Goal: Task Accomplishment & Management: Use online tool/utility

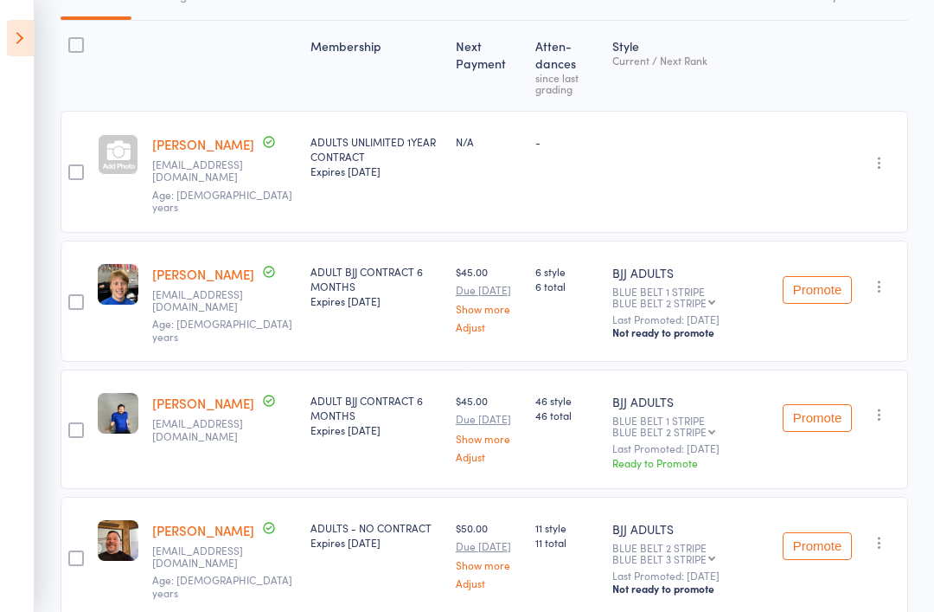
scroll to position [244, 0]
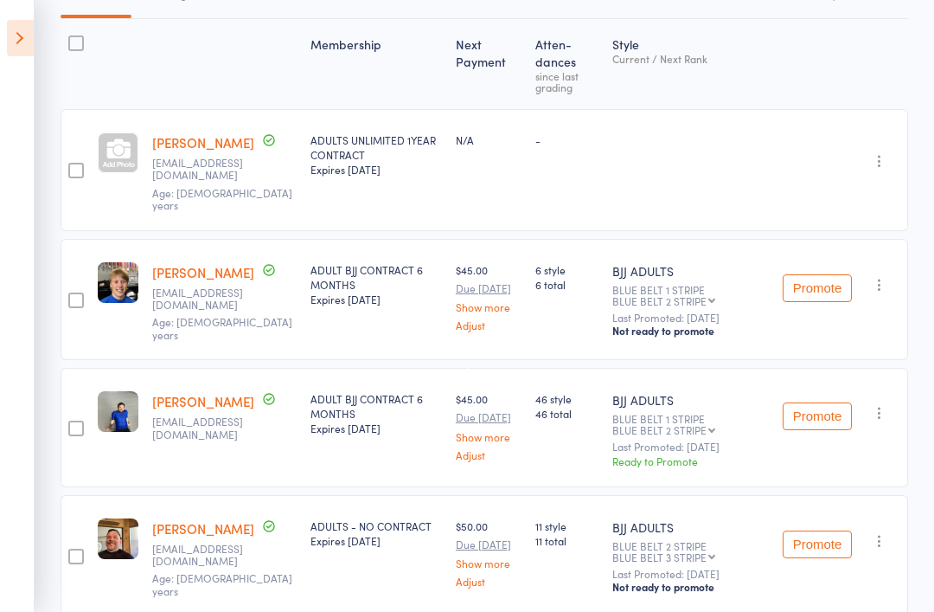
click at [803, 402] on button "Promote" at bounding box center [817, 416] width 69 height 28
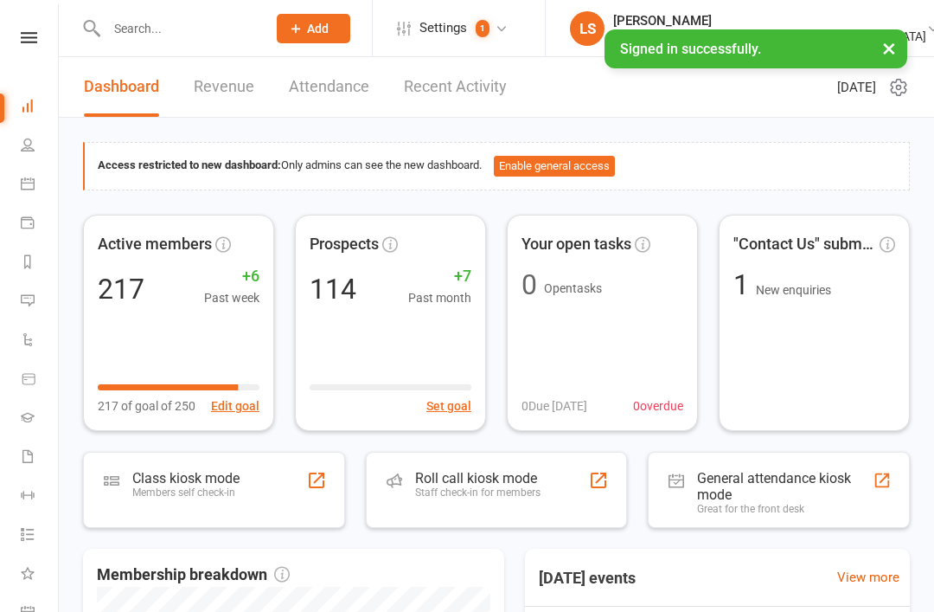
click at [512, 482] on div "Roll call kiosk mode" at bounding box center [477, 478] width 125 height 16
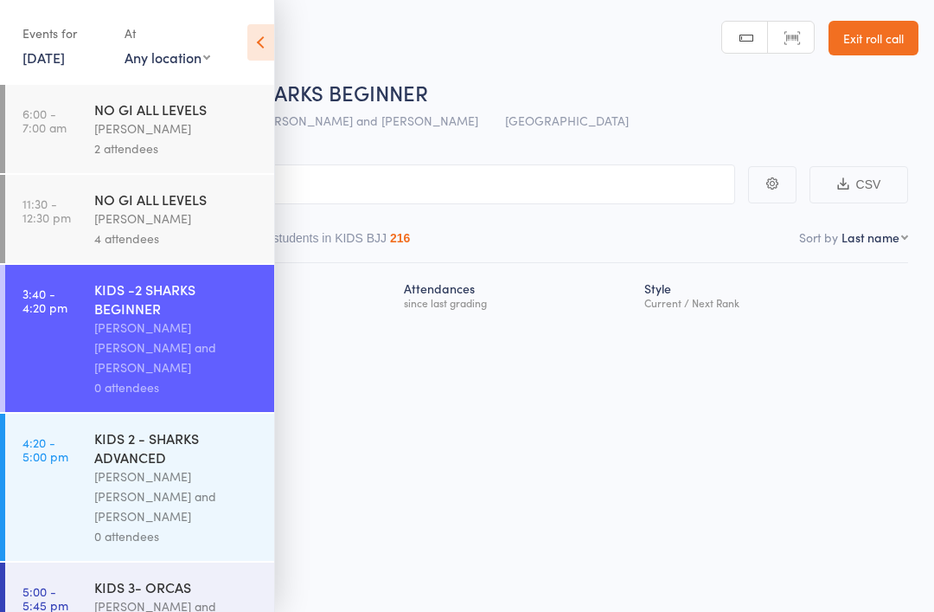
click at [122, 133] on div "[PERSON_NAME]" at bounding box center [176, 129] width 165 height 20
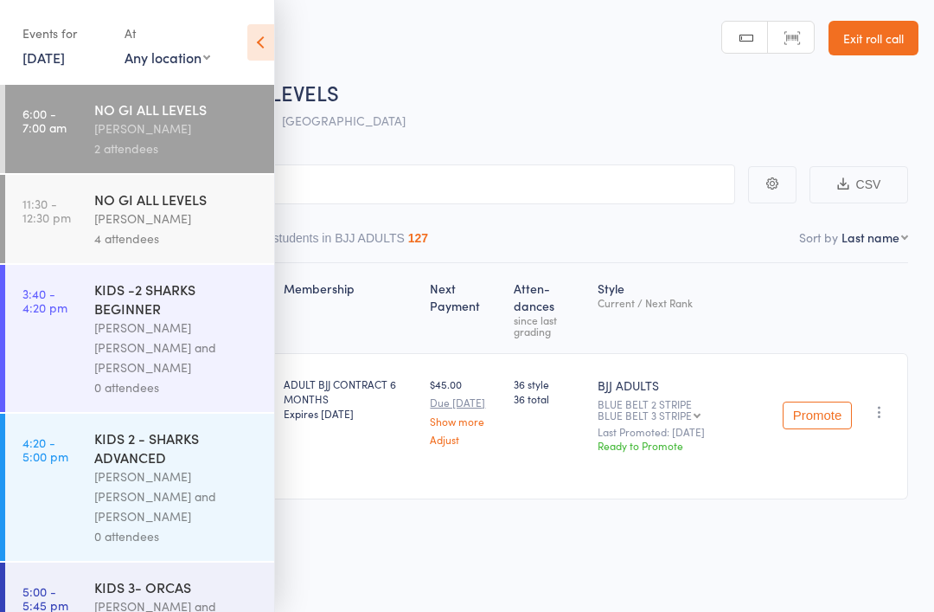
click at [247, 48] on icon at bounding box center [260, 42] width 27 height 36
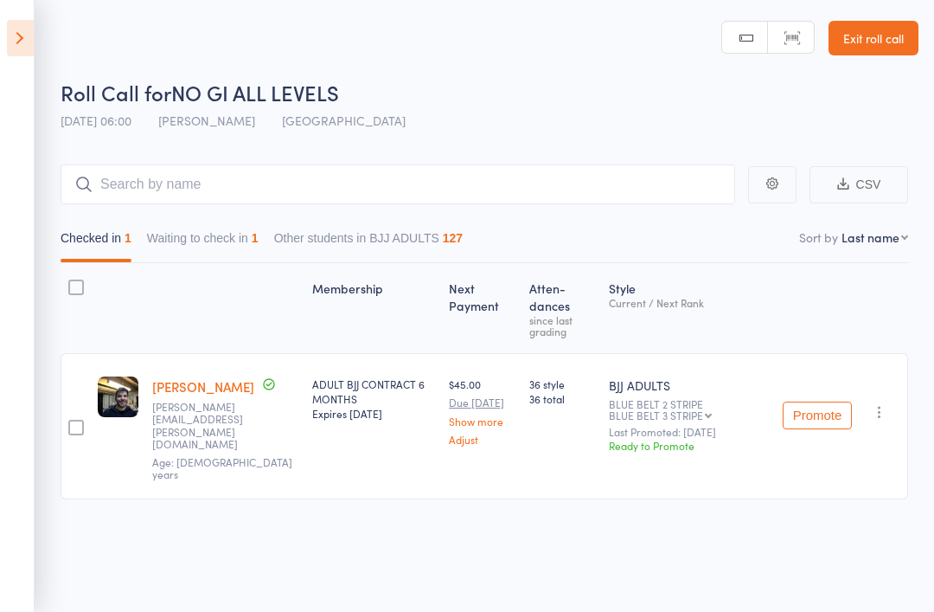
click at [812, 401] on button "Promote" at bounding box center [817, 415] width 69 height 28
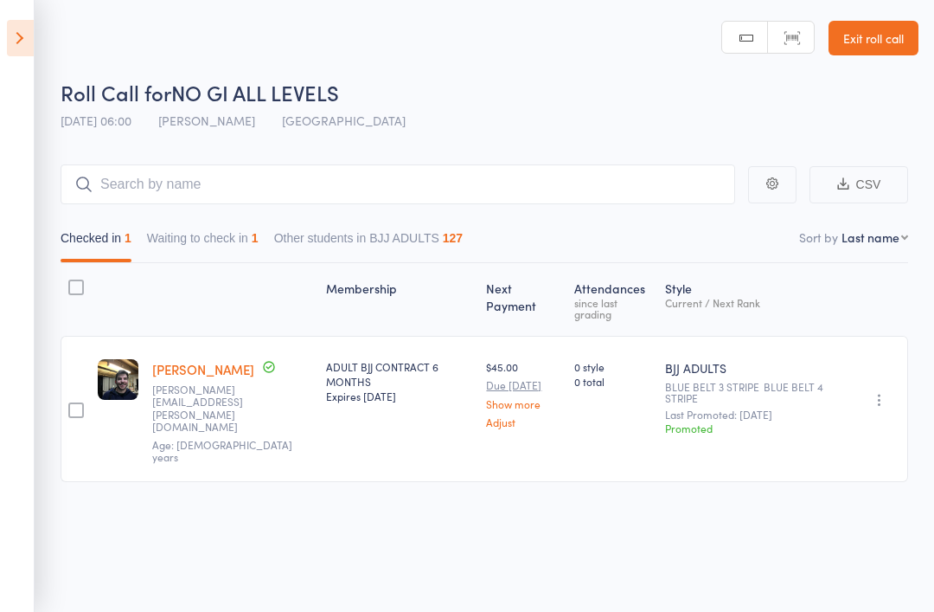
click at [18, 40] on icon at bounding box center [20, 38] width 27 height 36
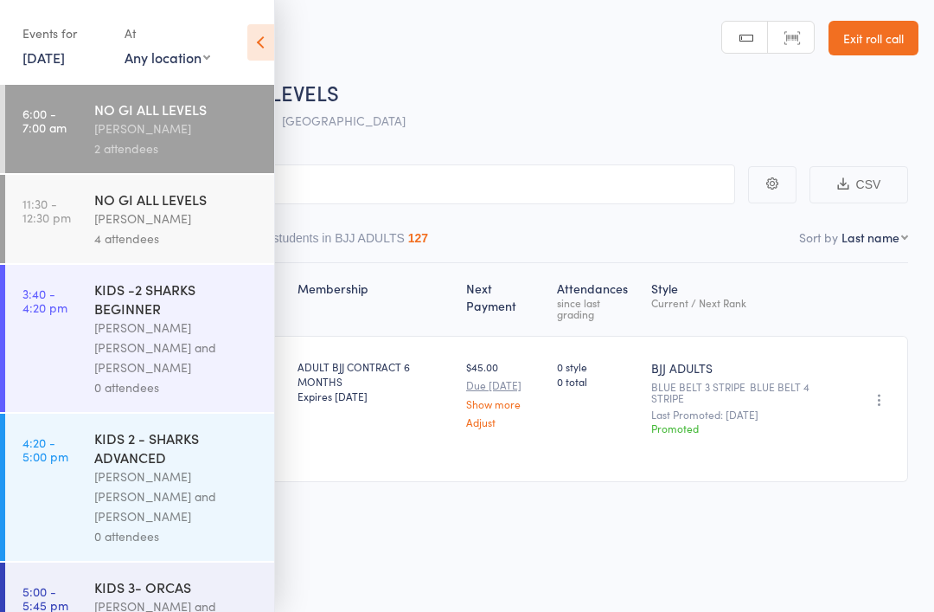
click at [116, 216] on div "[PERSON_NAME]" at bounding box center [176, 218] width 165 height 20
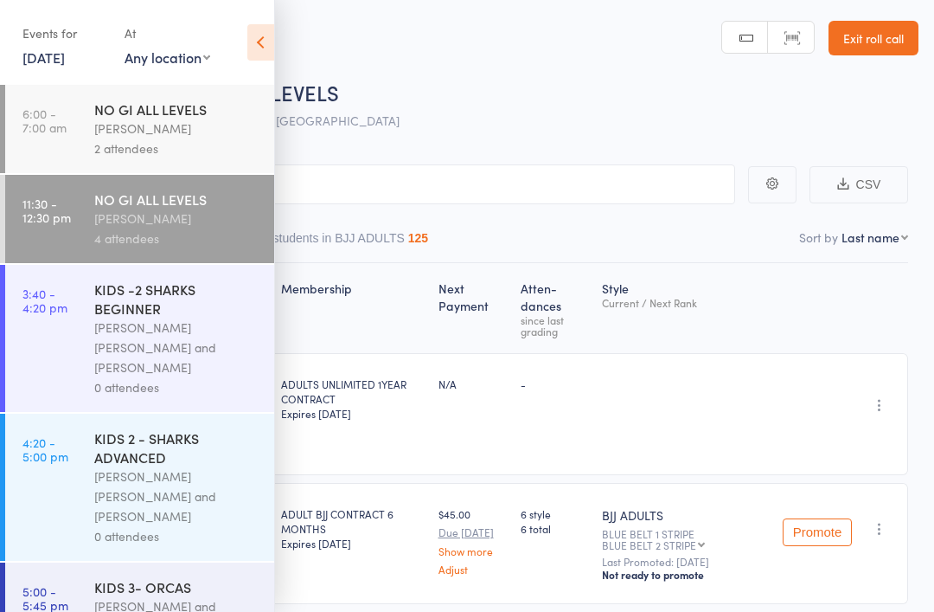
click at [259, 40] on icon at bounding box center [260, 42] width 27 height 36
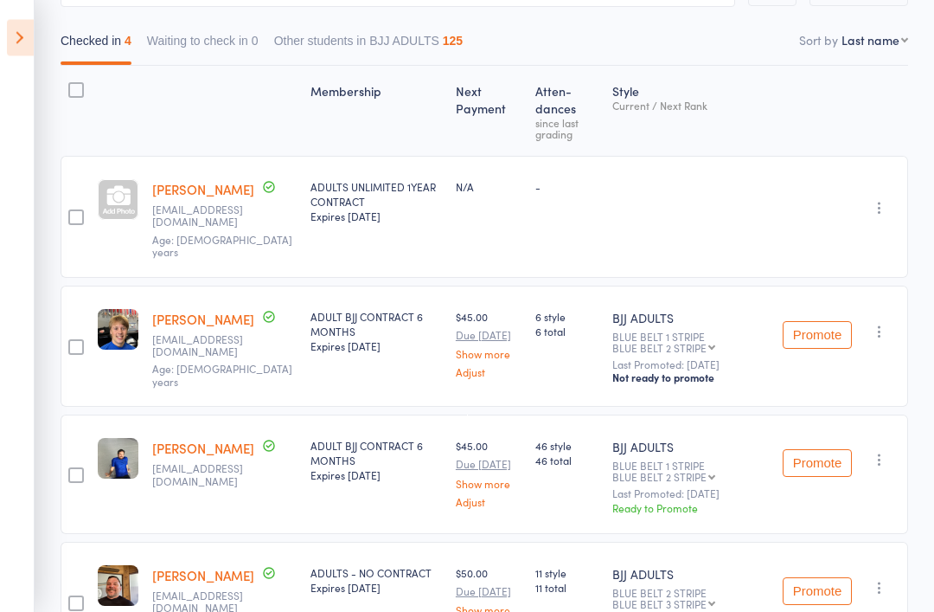
scroll to position [244, 0]
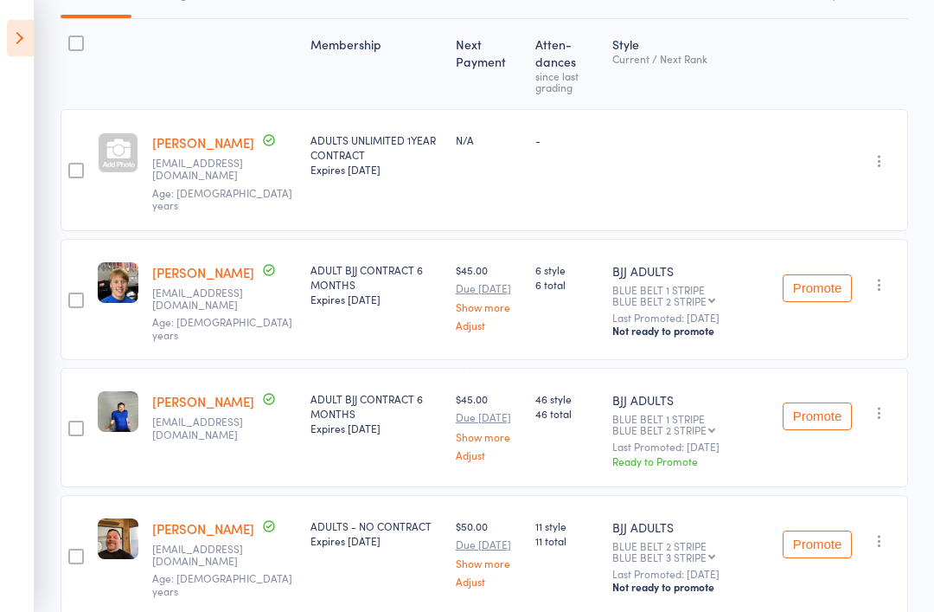
click at [817, 402] on button "Promote" at bounding box center [817, 416] width 69 height 28
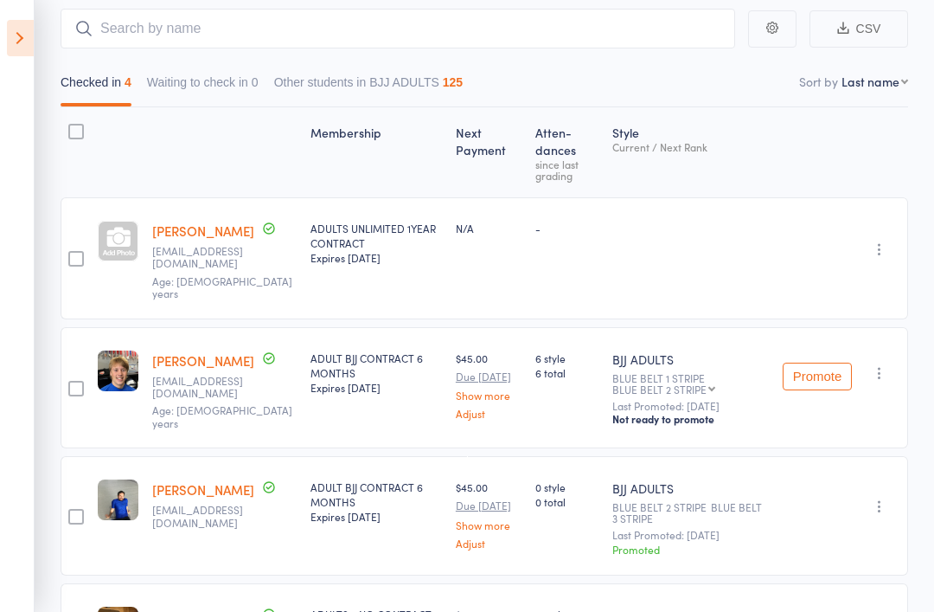
scroll to position [151, 0]
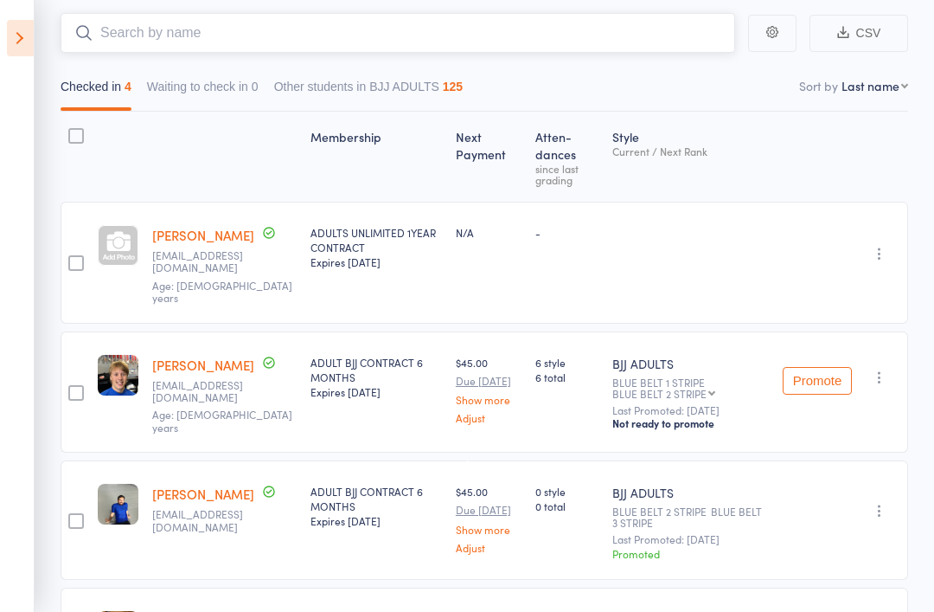
click at [133, 36] on input "search" at bounding box center [398, 33] width 675 height 40
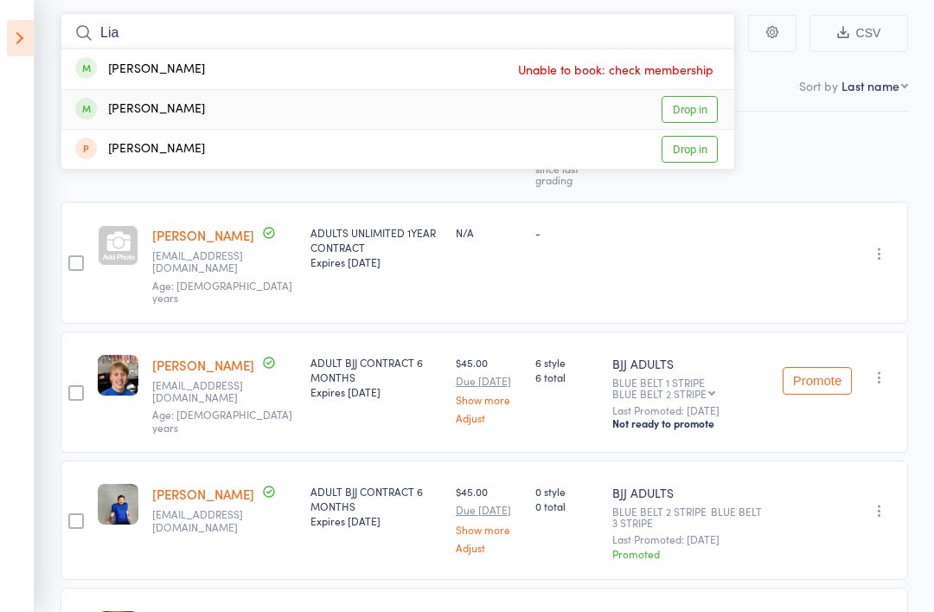
type input "Lia"
click at [691, 105] on link "Drop in" at bounding box center [690, 109] width 56 height 27
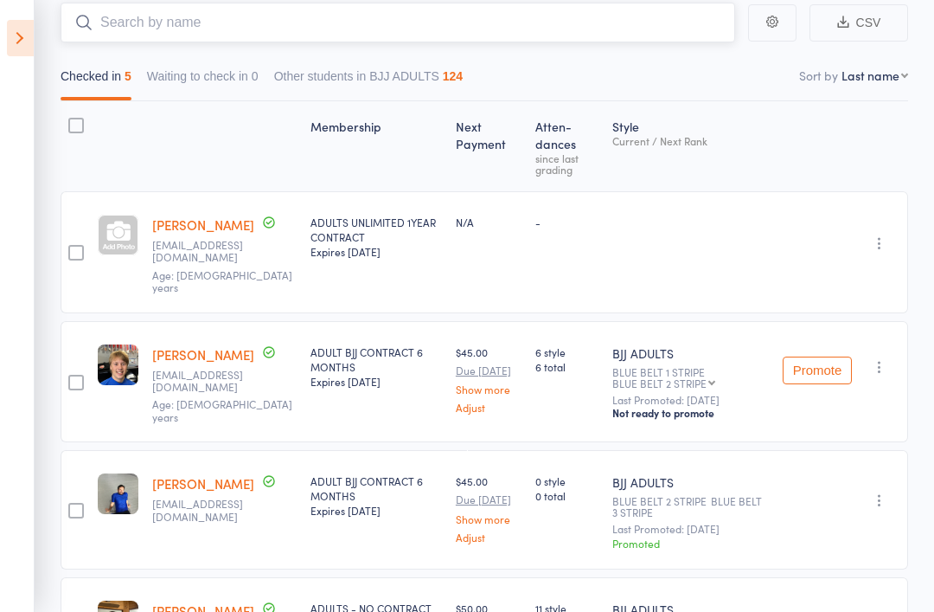
scroll to position [145, 0]
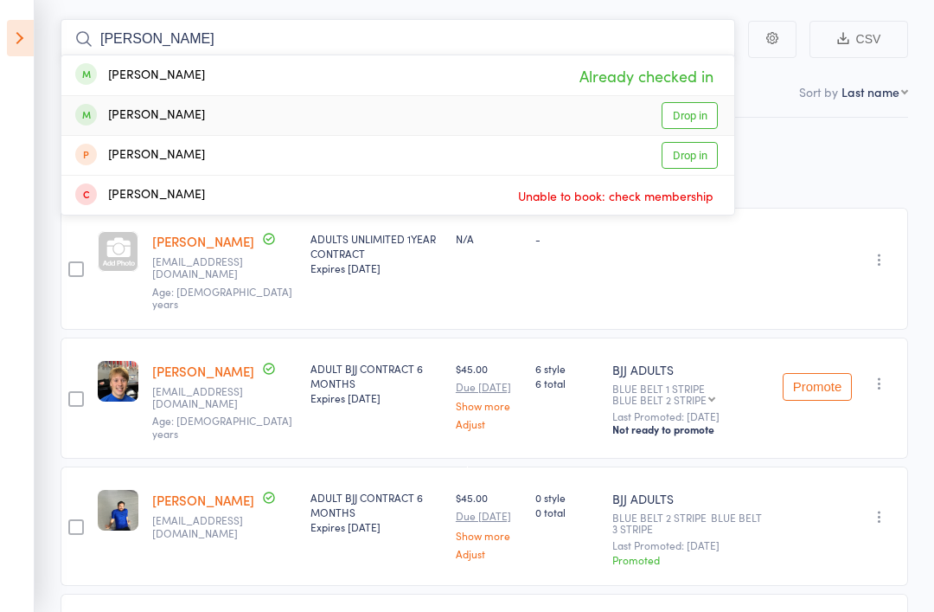
type input "Alex"
click at [695, 112] on link "Drop in" at bounding box center [690, 115] width 56 height 27
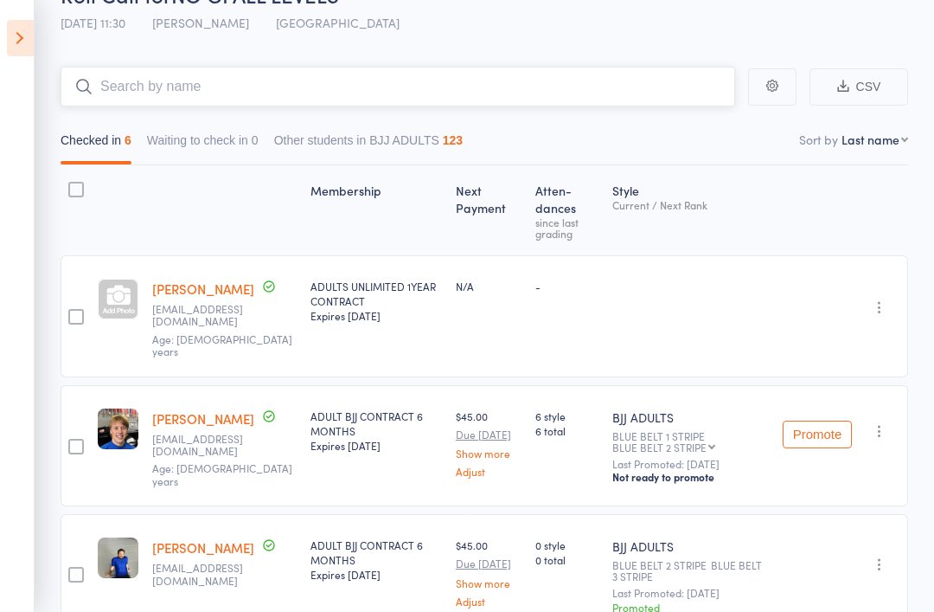
scroll to position [97, 0]
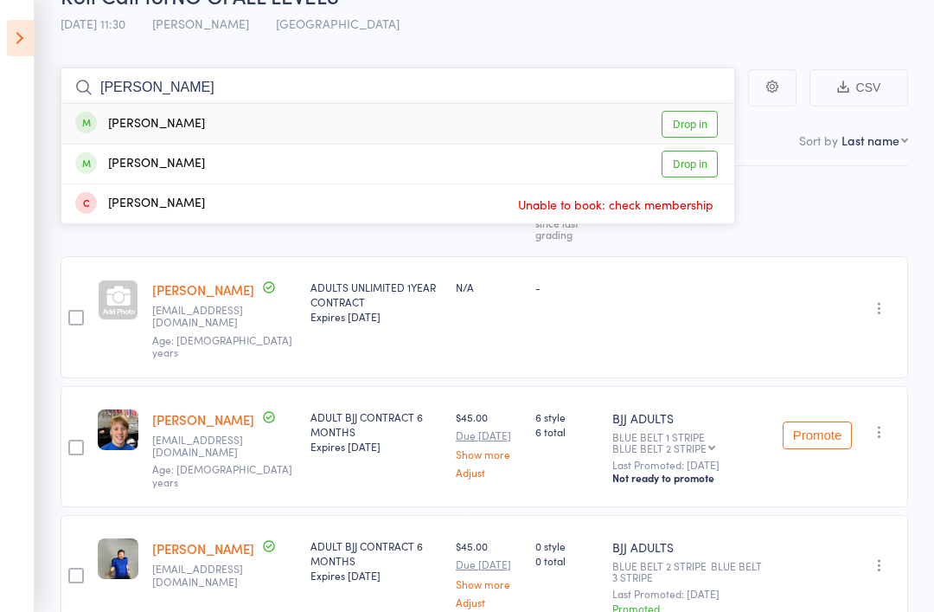
type input "Nick"
click at [687, 175] on link "Drop in" at bounding box center [690, 164] width 56 height 27
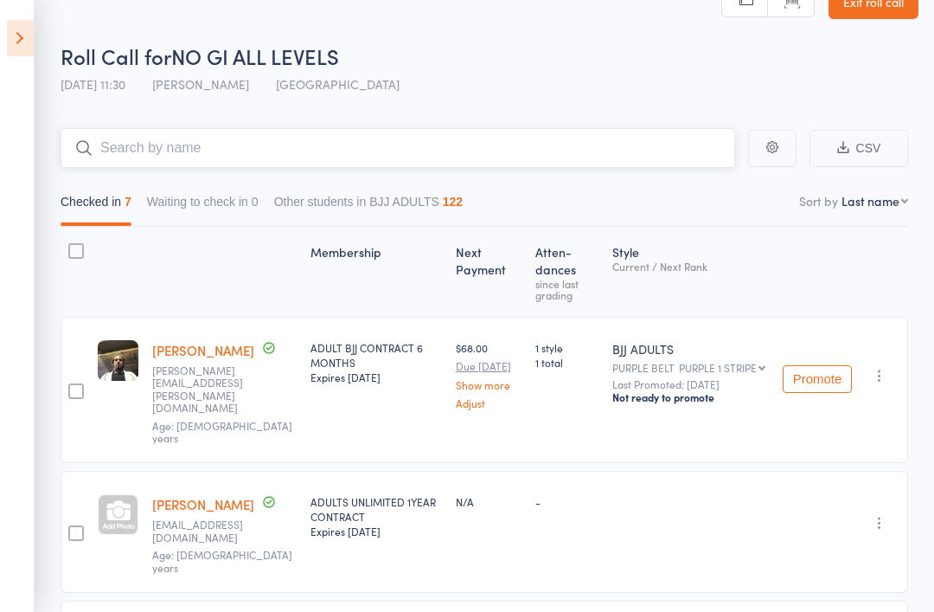
scroll to position [34, 0]
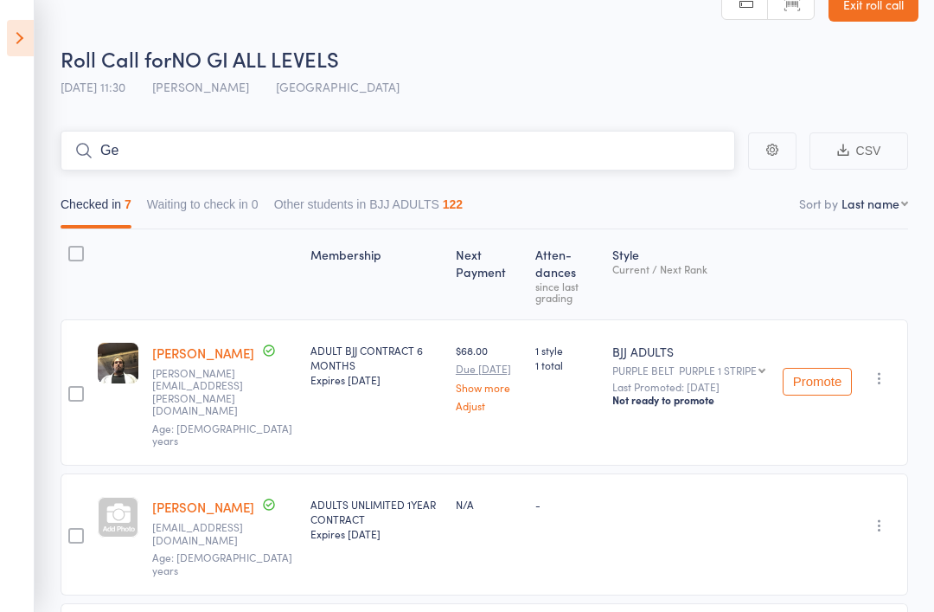
type input "G"
click at [15, 42] on icon at bounding box center [20, 38] width 27 height 36
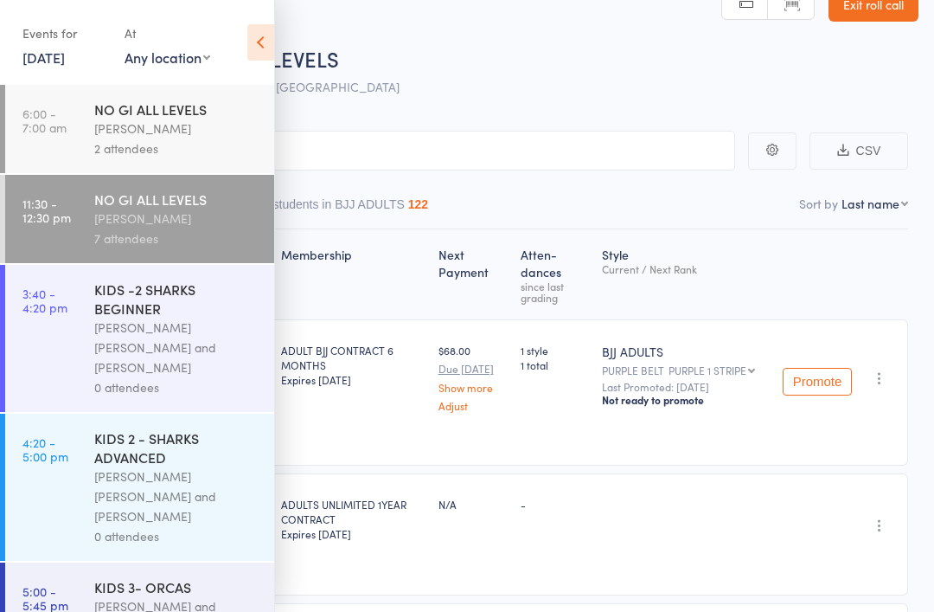
click at [103, 339] on div "Miguel Alencar Flores Junior and Philipe Glazer" at bounding box center [176, 347] width 165 height 60
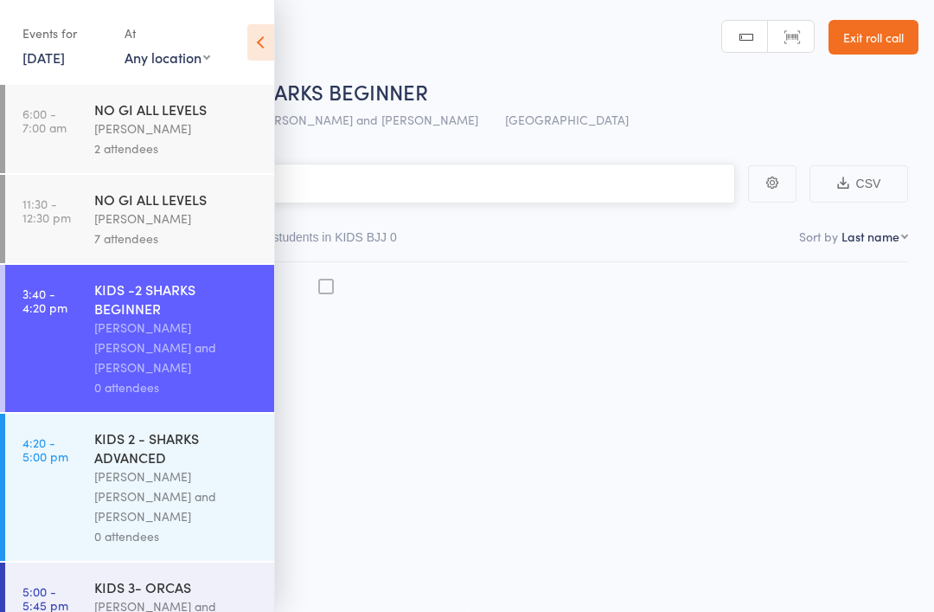
scroll to position [12, 0]
click at [253, 40] on icon at bounding box center [260, 42] width 27 height 36
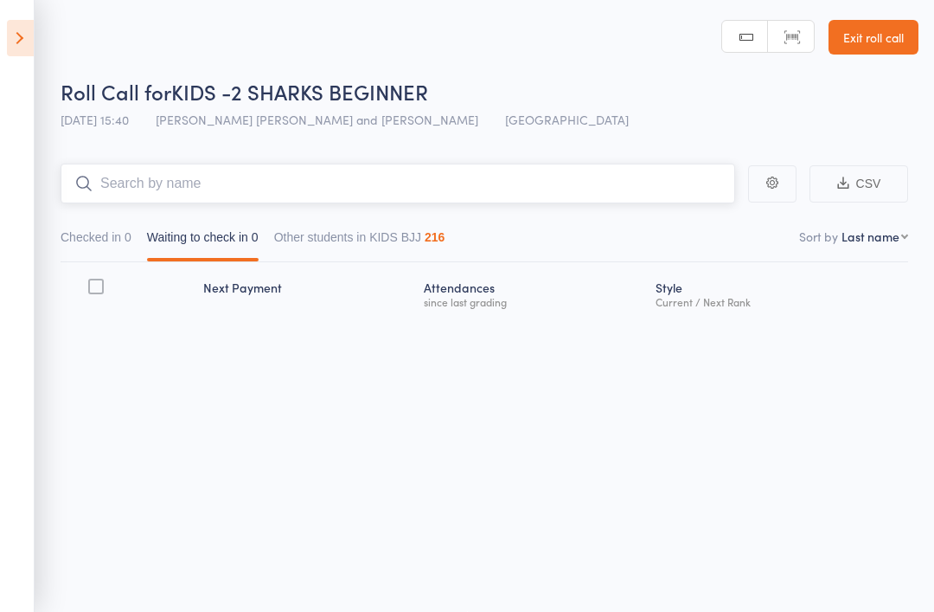
click at [157, 182] on input "search" at bounding box center [398, 184] width 675 height 40
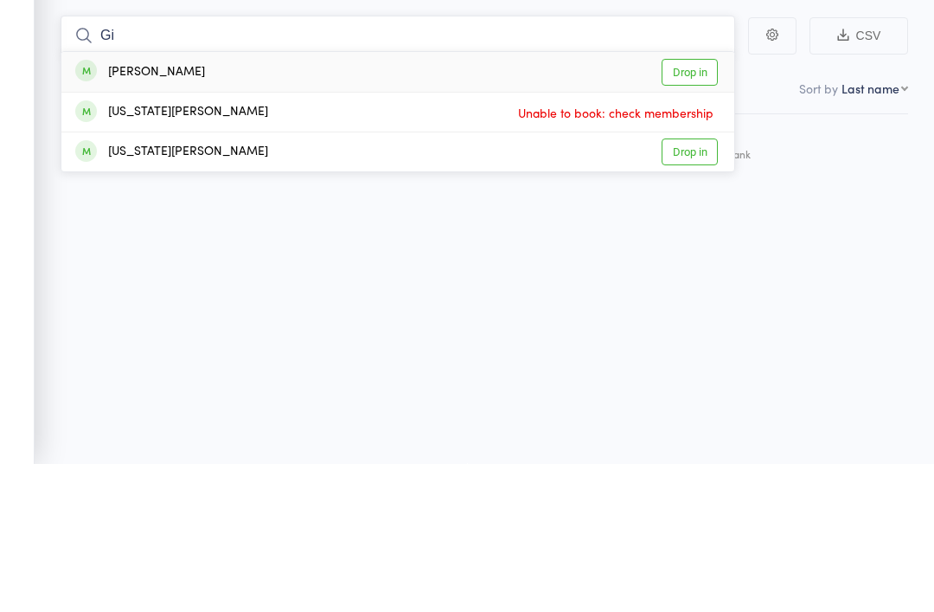
type input "G"
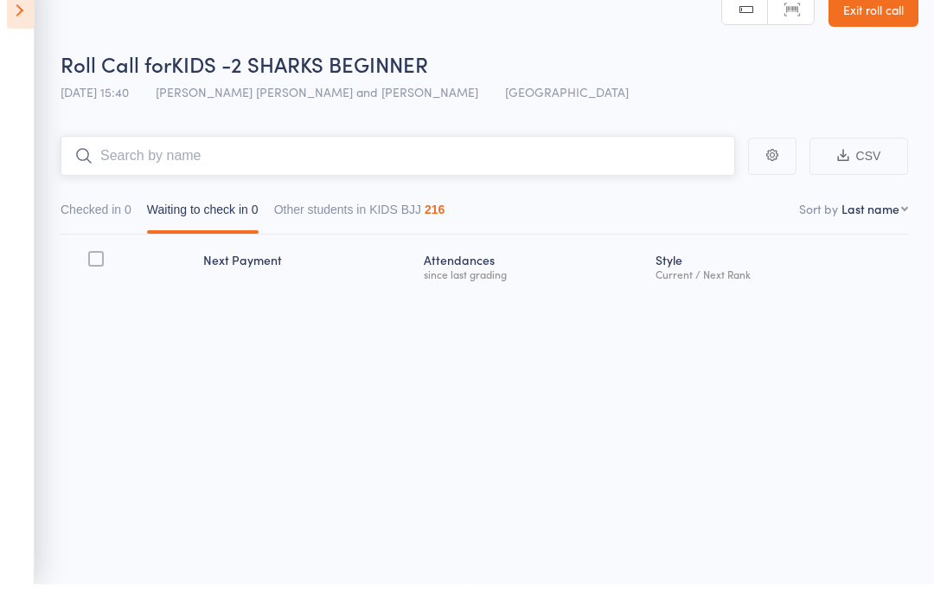
scroll to position [0, 0]
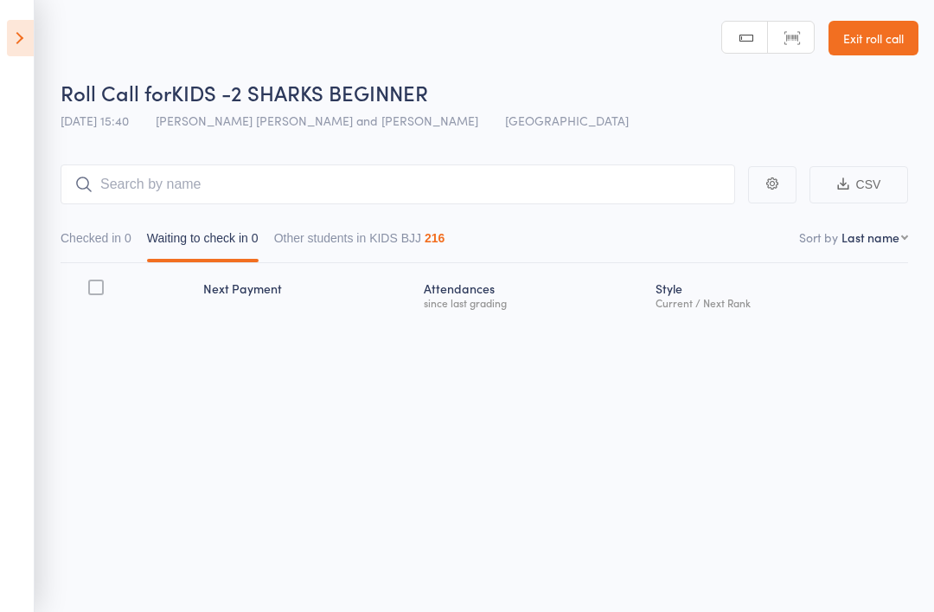
click at [27, 42] on icon at bounding box center [20, 38] width 27 height 36
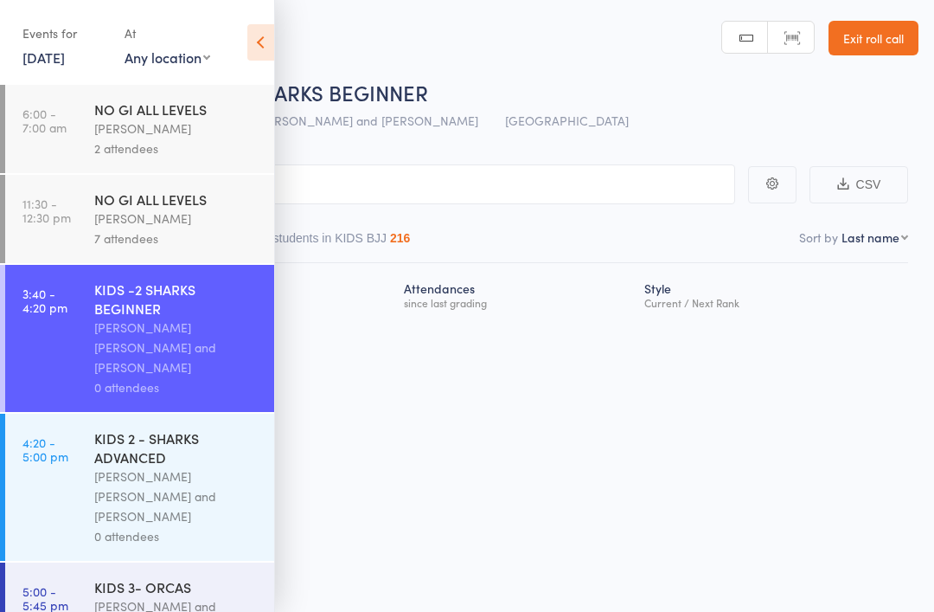
click at [138, 197] on div "NO GI ALL LEVELS" at bounding box center [176, 198] width 165 height 19
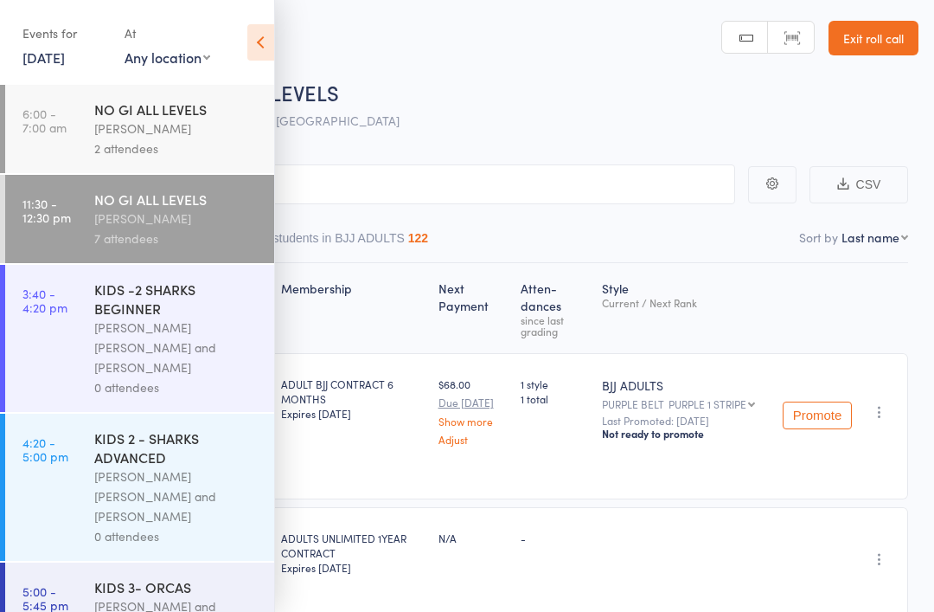
click at [271, 44] on icon at bounding box center [260, 42] width 27 height 36
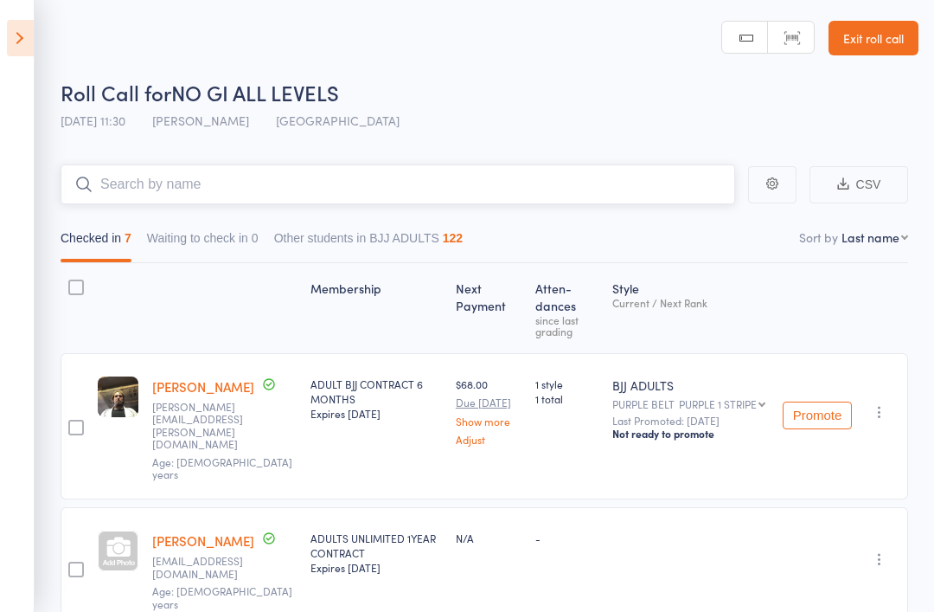
click at [173, 189] on input "search" at bounding box center [398, 184] width 675 height 40
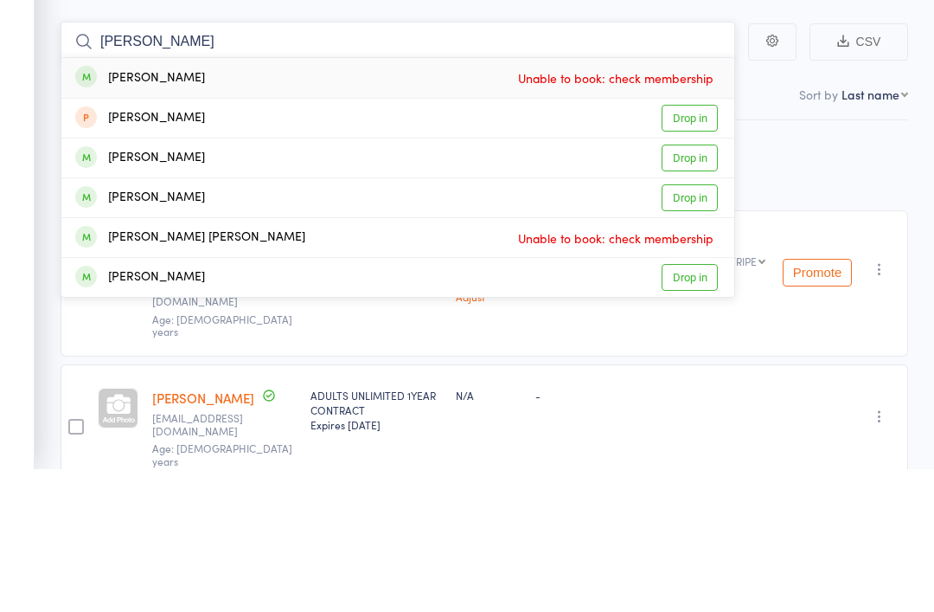
type input "Smit"
click at [696, 247] on link "Drop in" at bounding box center [690, 260] width 56 height 27
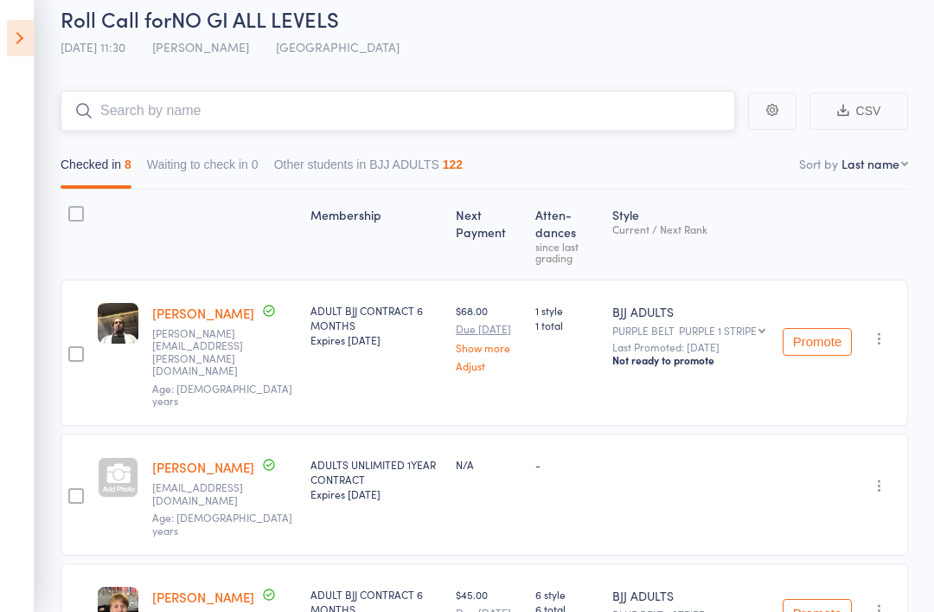
scroll to position [71, 0]
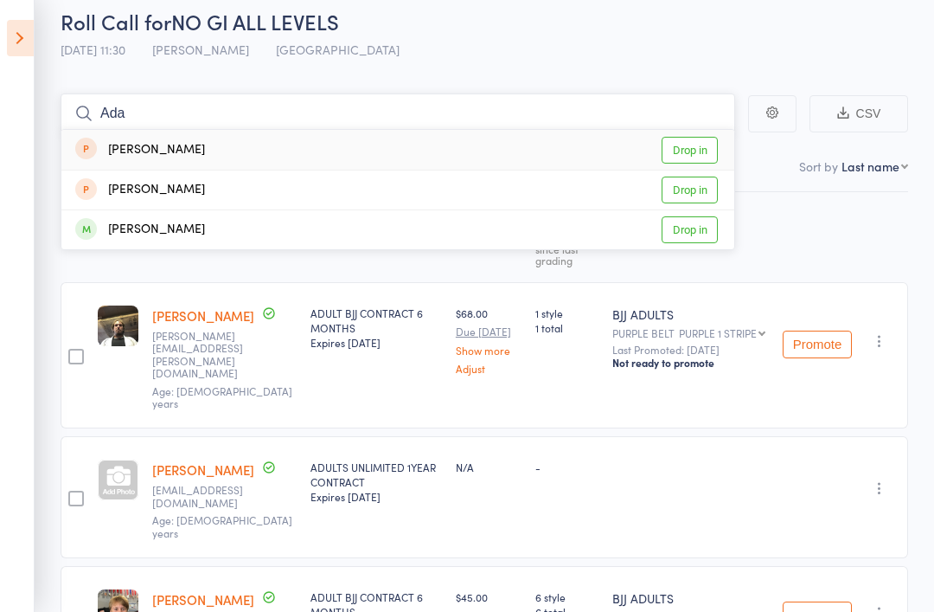
type input "Ada"
click at [683, 238] on link "Drop in" at bounding box center [690, 229] width 56 height 27
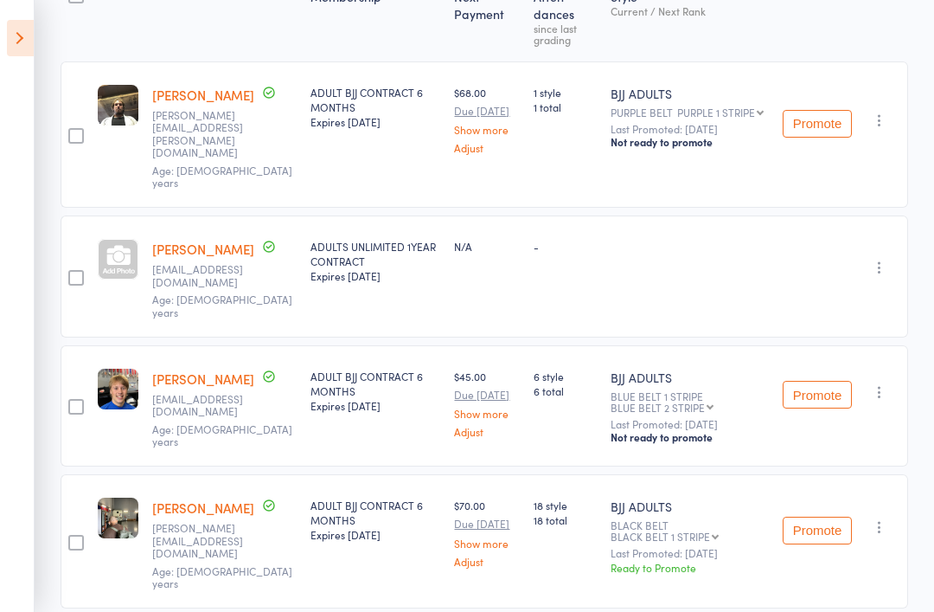
scroll to position [292, 0]
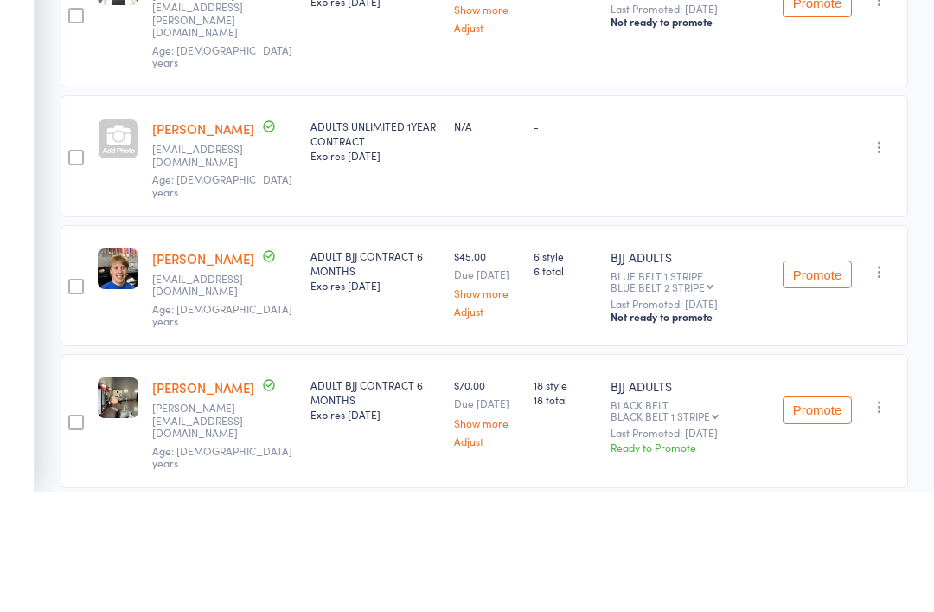
click at [527, 215] on div "-" at bounding box center [565, 276] width 77 height 122
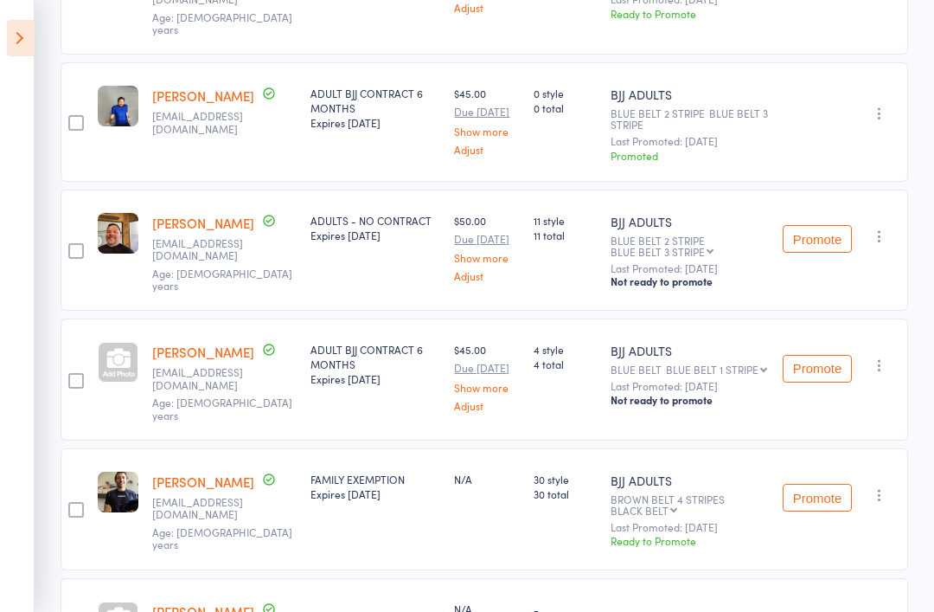
scroll to position [861, 0]
